Goal: Entertainment & Leisure: Browse casually

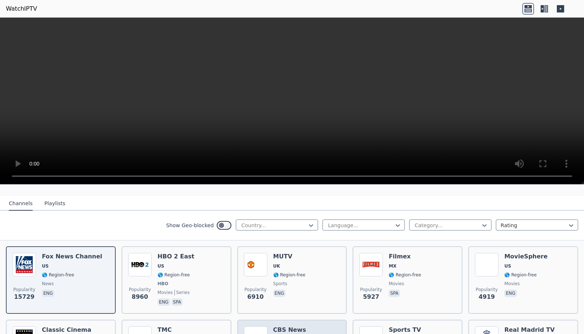
scroll to position [148, 0]
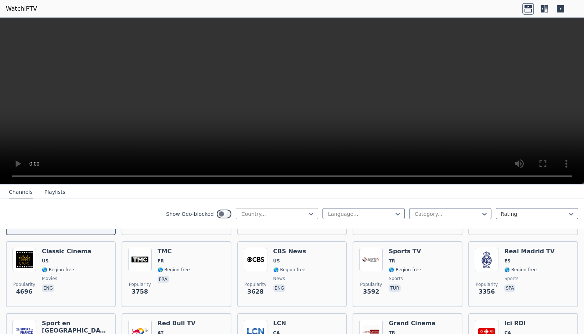
click at [291, 208] on div "Country..." at bounding box center [277, 213] width 82 height 11
type input "****"
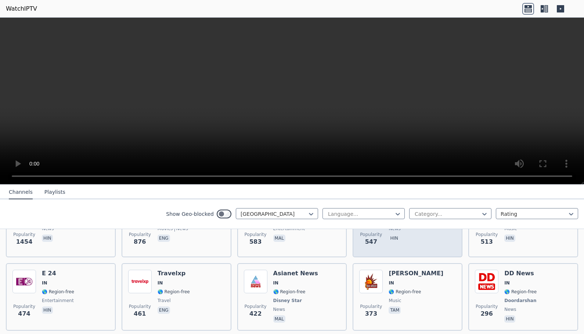
scroll to position [120, 0]
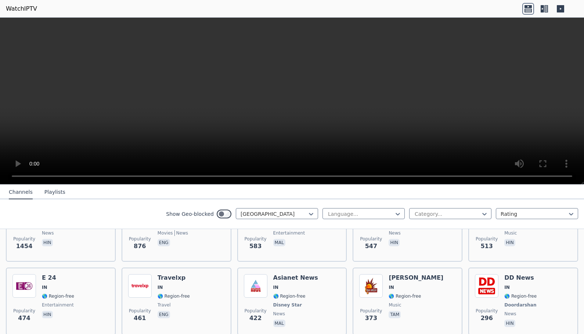
click at [436, 220] on div "Show Geo-blocked India Language... Category... Rating" at bounding box center [292, 215] width 584 height 30
click at [437, 213] on div at bounding box center [447, 214] width 67 height 7
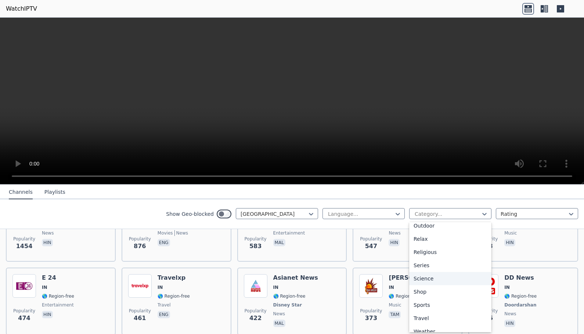
scroll to position [250, 0]
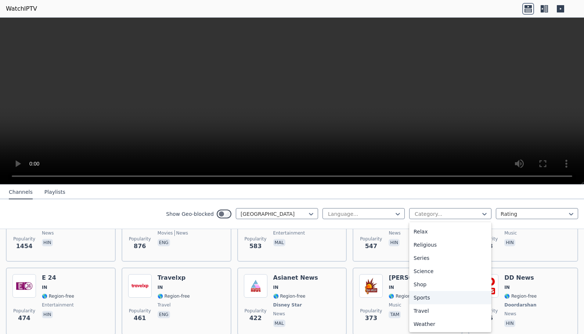
click at [429, 296] on div "Sports" at bounding box center [450, 297] width 82 height 13
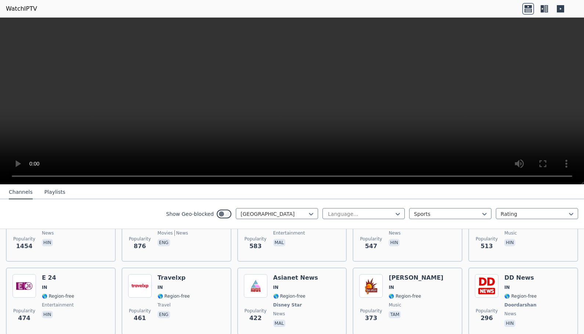
scroll to position [12, 0]
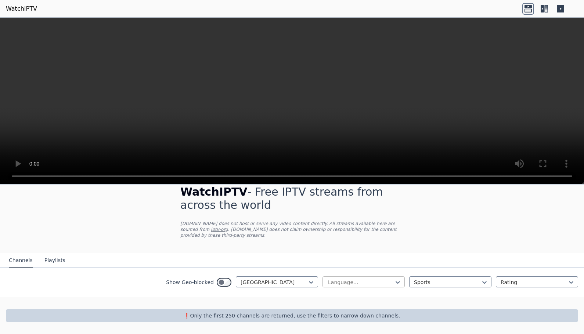
click at [346, 283] on div at bounding box center [360, 282] width 67 height 7
click at [402, 262] on nav "Channels Playlists" at bounding box center [292, 260] width 584 height 15
click at [417, 279] on div at bounding box center [447, 282] width 67 height 7
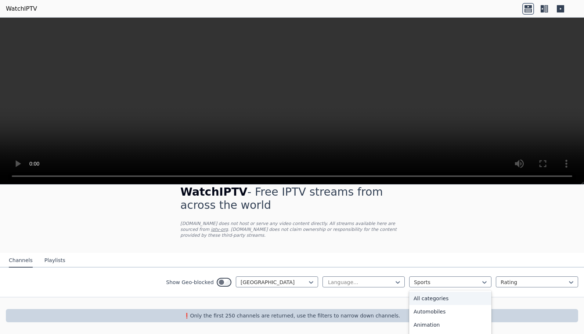
click at [429, 299] on div "All categories" at bounding box center [450, 298] width 82 height 13
